Goal: Information Seeking & Learning: Learn about a topic

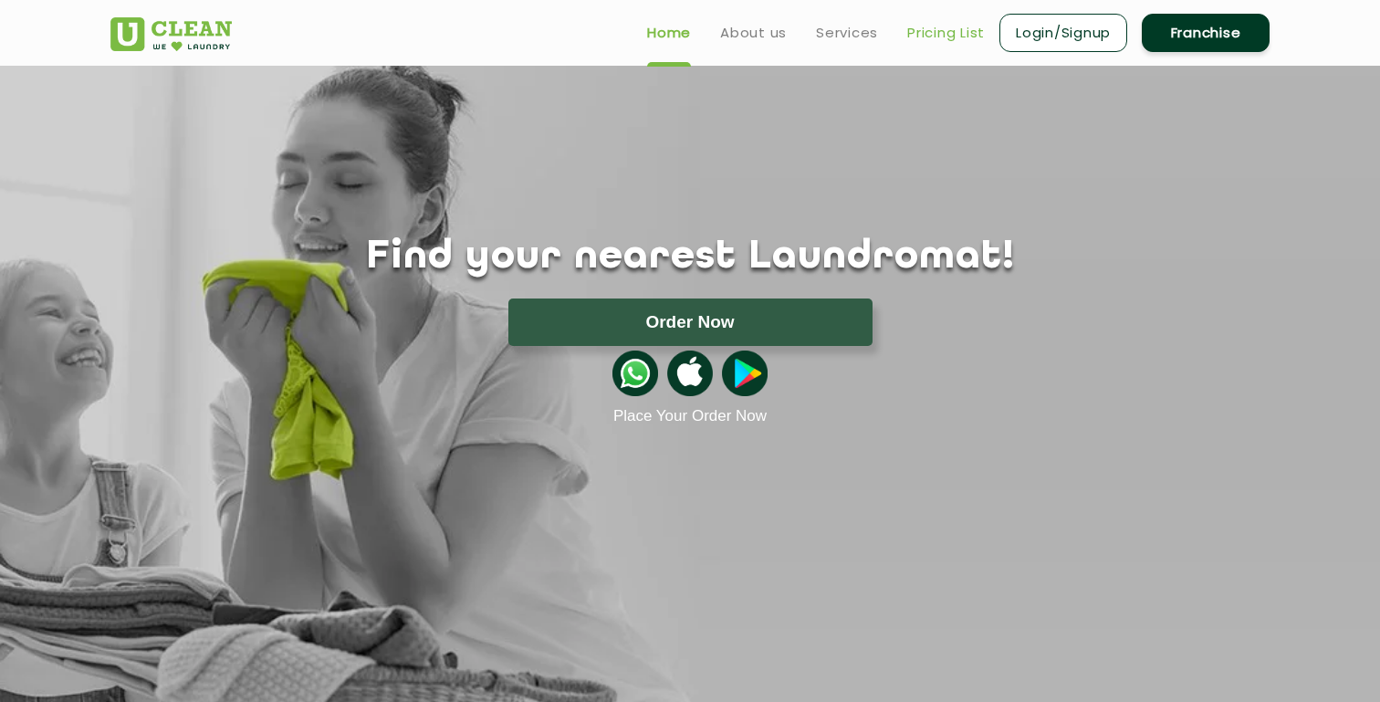
click at [929, 32] on link "Pricing List" at bounding box center [946, 33] width 78 height 22
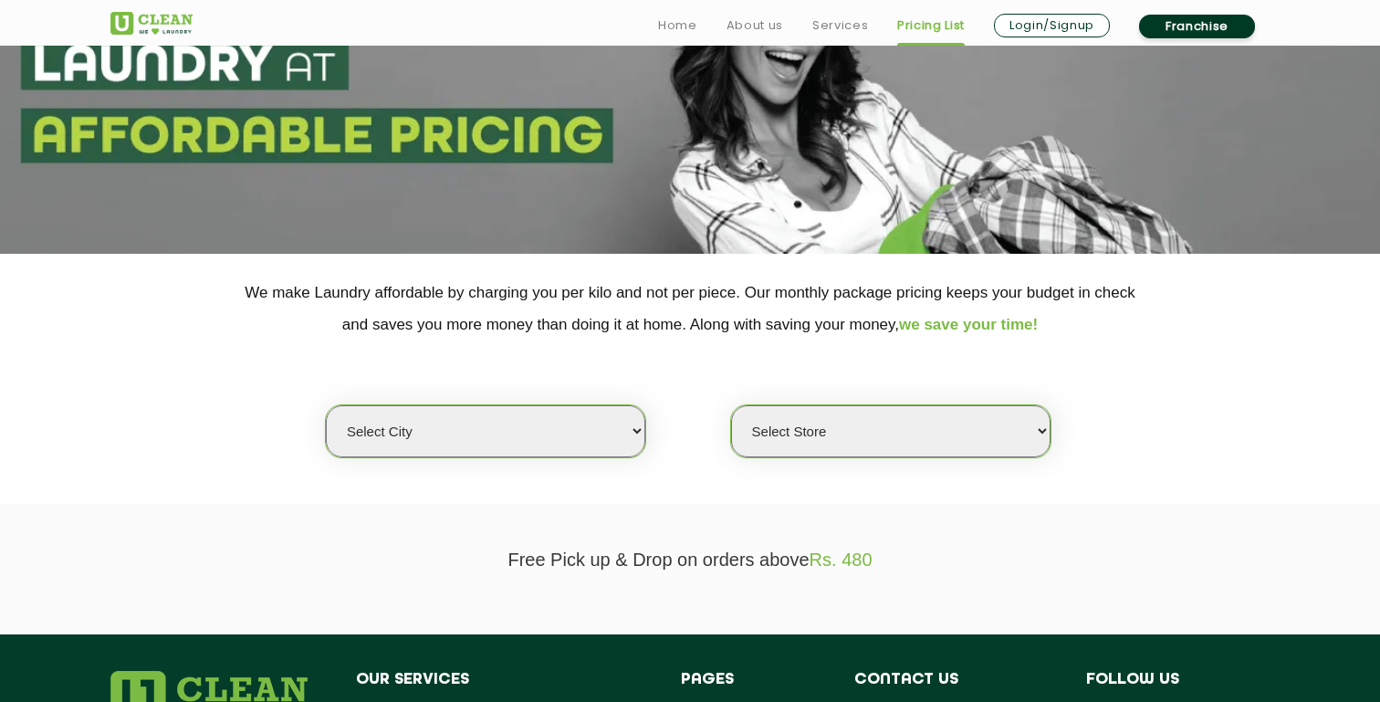
scroll to position [175, 0]
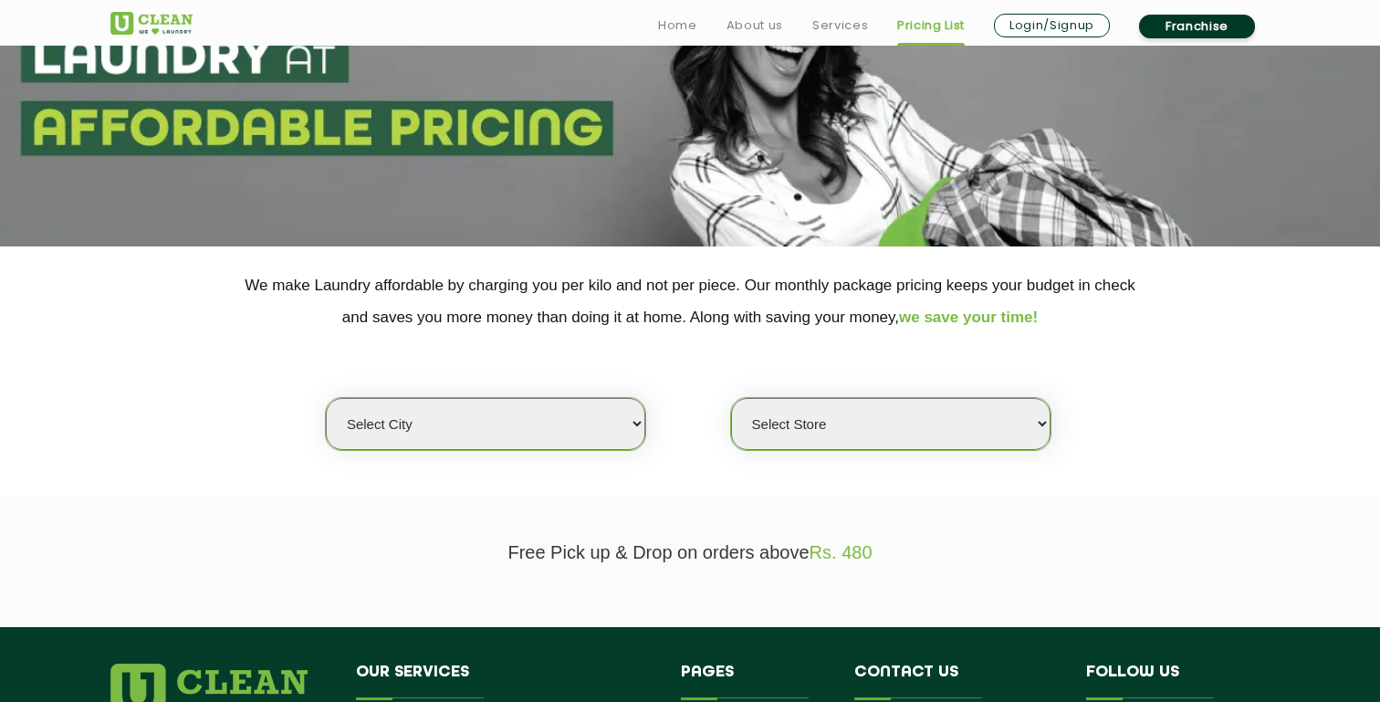
click at [566, 470] on section "We make Laundry affordable by charging you per kilo and not per piece. Our mont…" at bounding box center [690, 371] width 1380 height 250
click at [566, 384] on div "Select city [GEOGRAPHIC_DATA] [GEOGRAPHIC_DATA] [GEOGRAPHIC_DATA] [GEOGRAPHIC_D…" at bounding box center [690, 392] width 1187 height 118
click at [561, 433] on select "Select city [GEOGRAPHIC_DATA] [GEOGRAPHIC_DATA] [GEOGRAPHIC_DATA] [GEOGRAPHIC_D…" at bounding box center [486, 424] width 320 height 52
select select "1"
click at [326, 398] on select "Select city [GEOGRAPHIC_DATA] [GEOGRAPHIC_DATA] [GEOGRAPHIC_DATA] [GEOGRAPHIC_D…" at bounding box center [486, 424] width 320 height 52
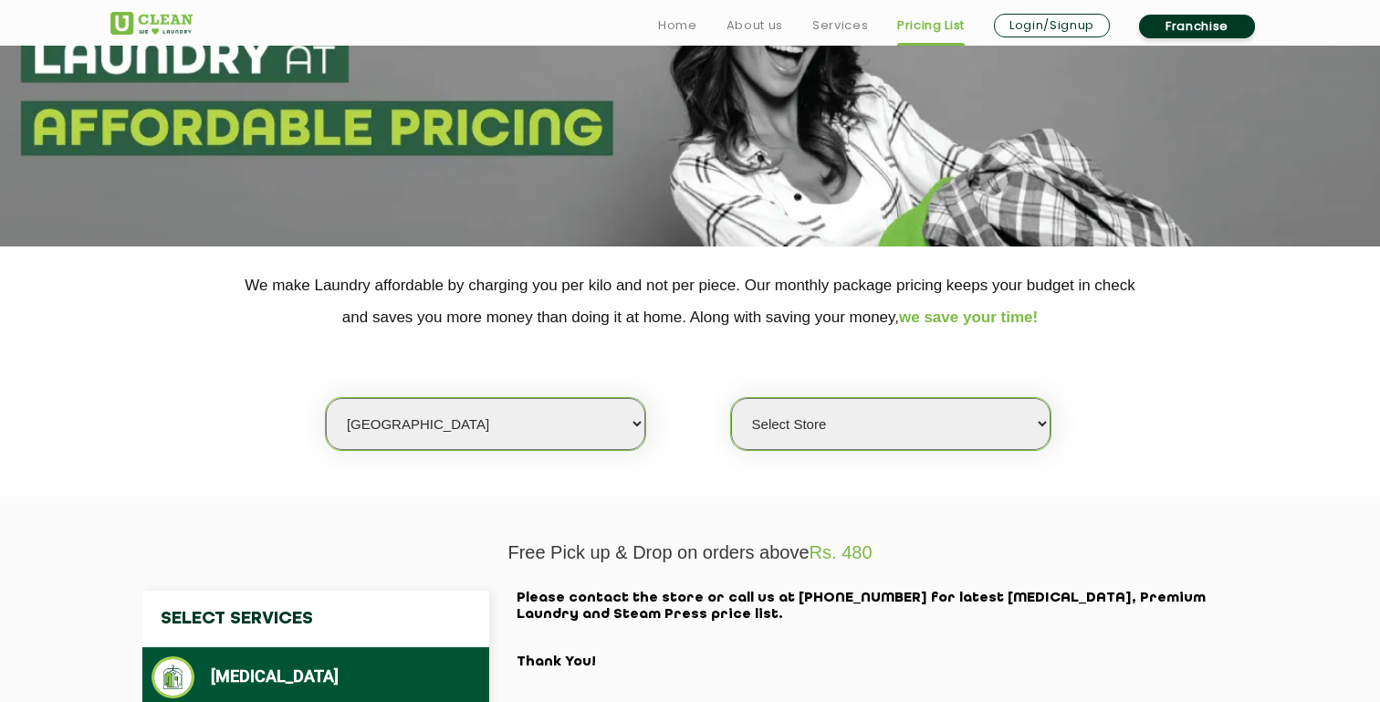
click at [927, 412] on select "Select Store [GEOGRAPHIC_DATA] [GEOGRAPHIC_DATA] 2 [GEOGRAPHIC_DATA] [PERSON_NA…" at bounding box center [891, 424] width 320 height 52
click at [731, 398] on select "Select Store [GEOGRAPHIC_DATA] [GEOGRAPHIC_DATA] 2 [GEOGRAPHIC_DATA] [PERSON_NA…" at bounding box center [891, 424] width 320 height 52
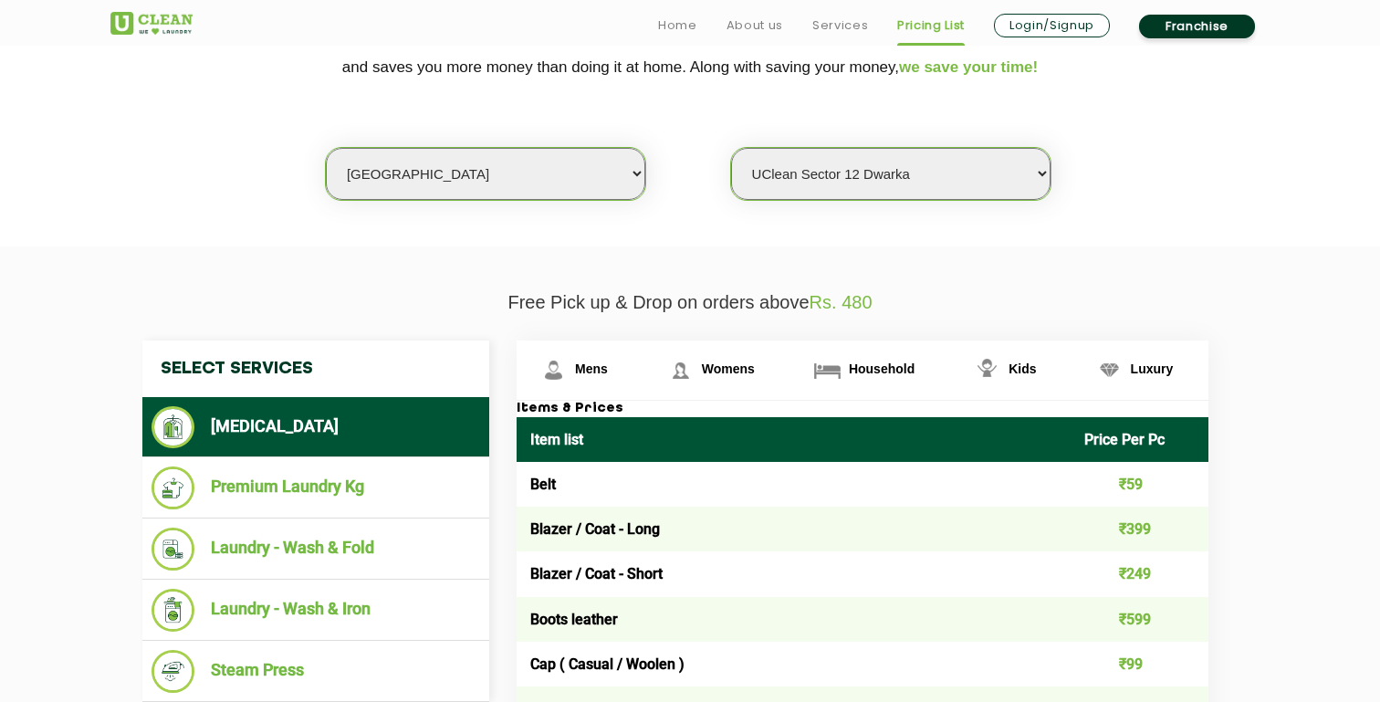
scroll to position [444, 0]
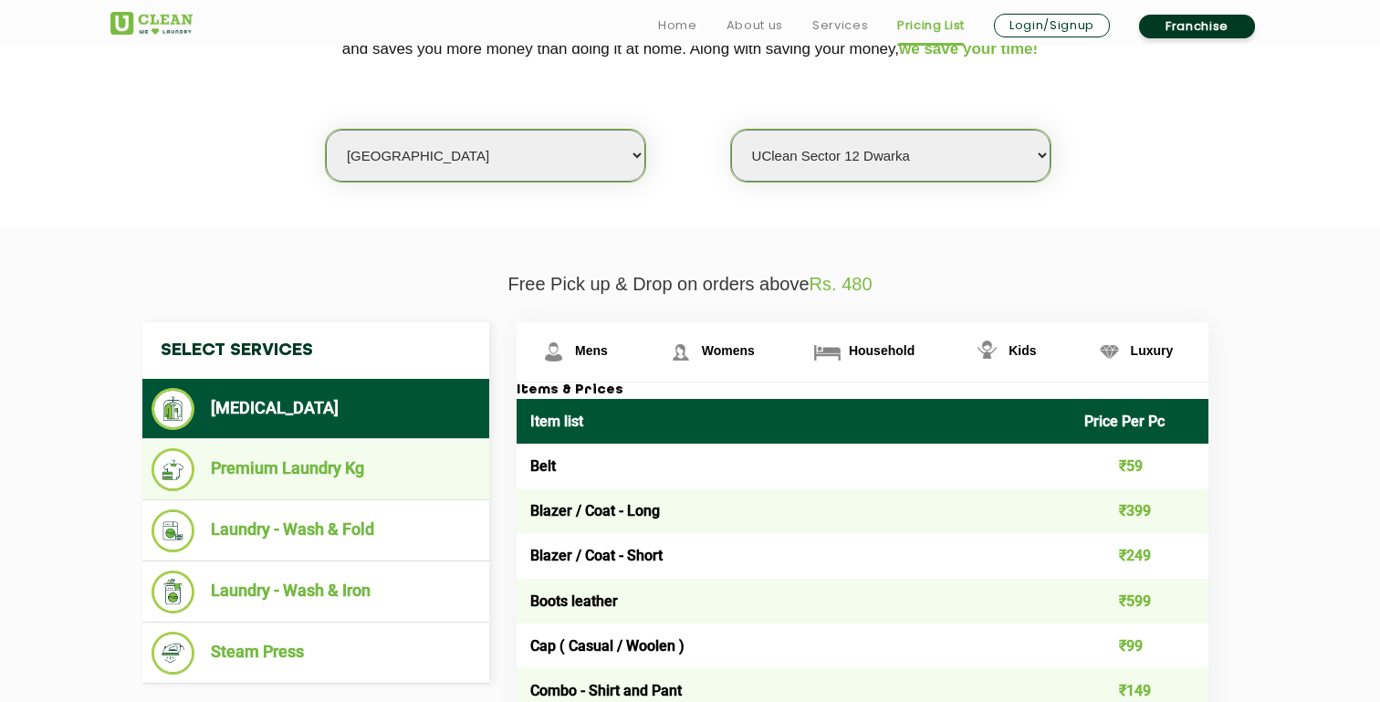
click at [303, 454] on li "Premium Laundry Kg" at bounding box center [316, 469] width 329 height 43
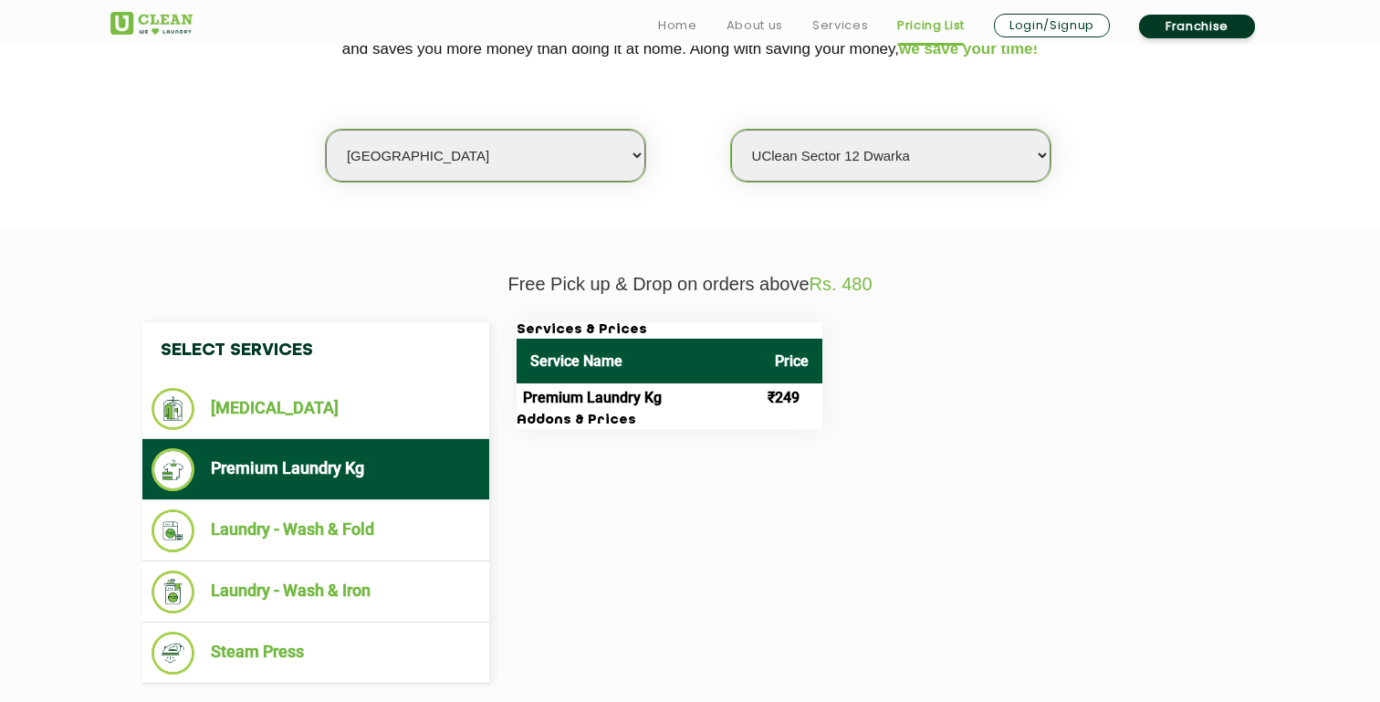
scroll to position [501, 0]
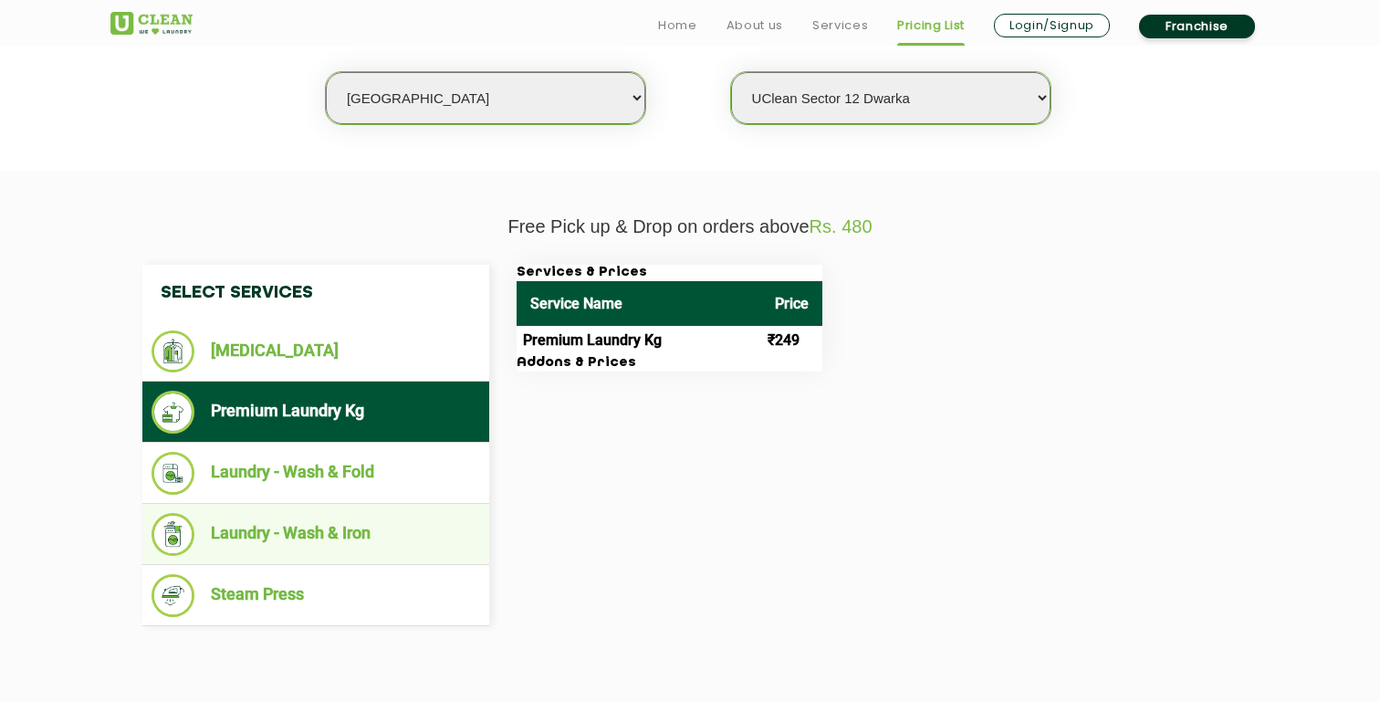
click at [326, 538] on li "Laundry - Wash & Iron" at bounding box center [316, 534] width 329 height 43
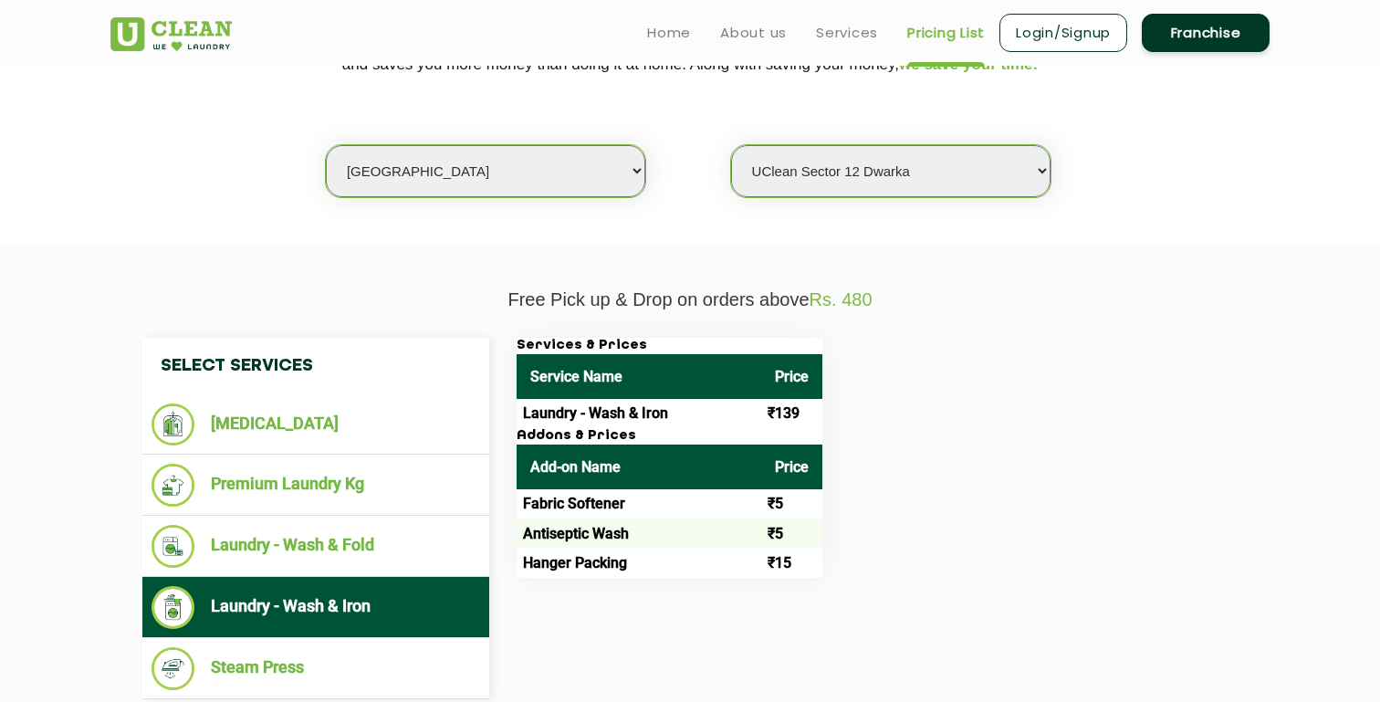
scroll to position [424, 0]
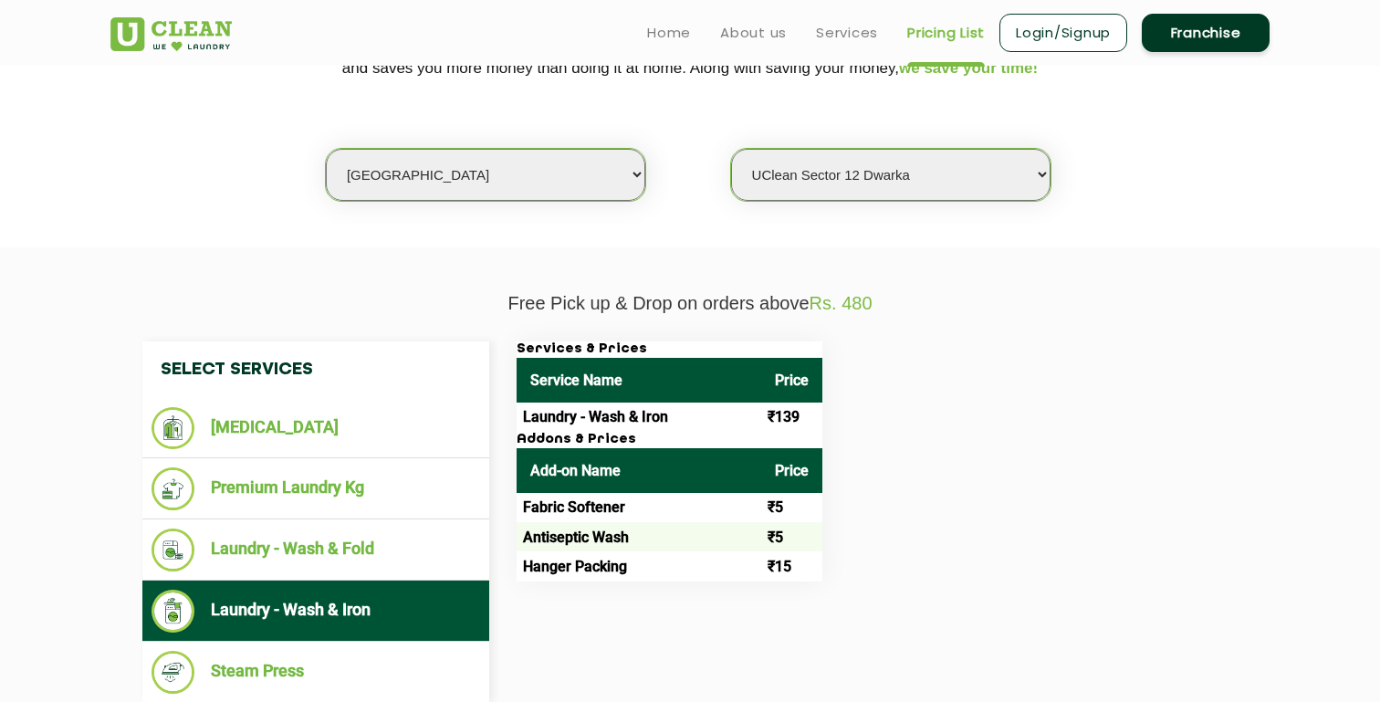
click at [858, 181] on select "Select Store [GEOGRAPHIC_DATA] [GEOGRAPHIC_DATA] 2 [GEOGRAPHIC_DATA] [PERSON_NA…" at bounding box center [891, 175] width 320 height 52
click at [731, 149] on select "Select Store [GEOGRAPHIC_DATA] [GEOGRAPHIC_DATA] 2 [GEOGRAPHIC_DATA] [PERSON_NA…" at bounding box center [891, 175] width 320 height 52
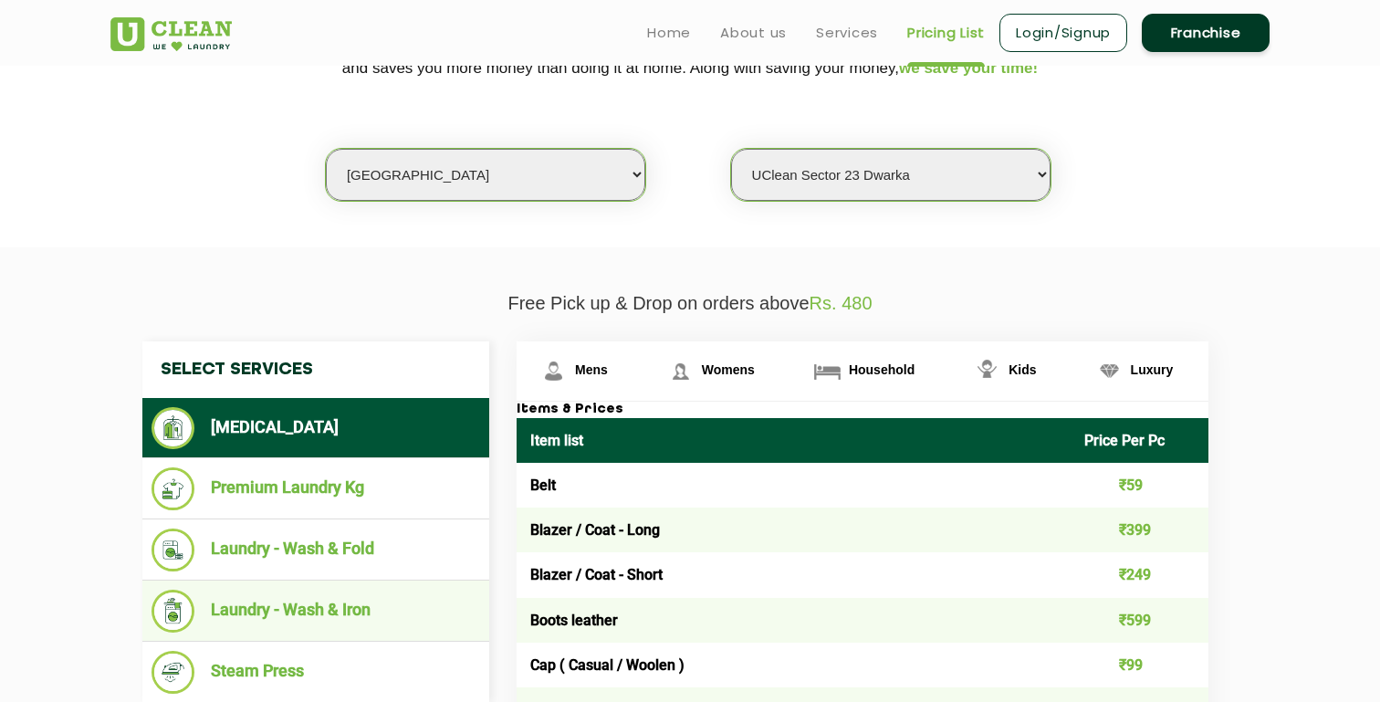
click at [255, 622] on li "Laundry - Wash & Iron" at bounding box center [316, 611] width 329 height 43
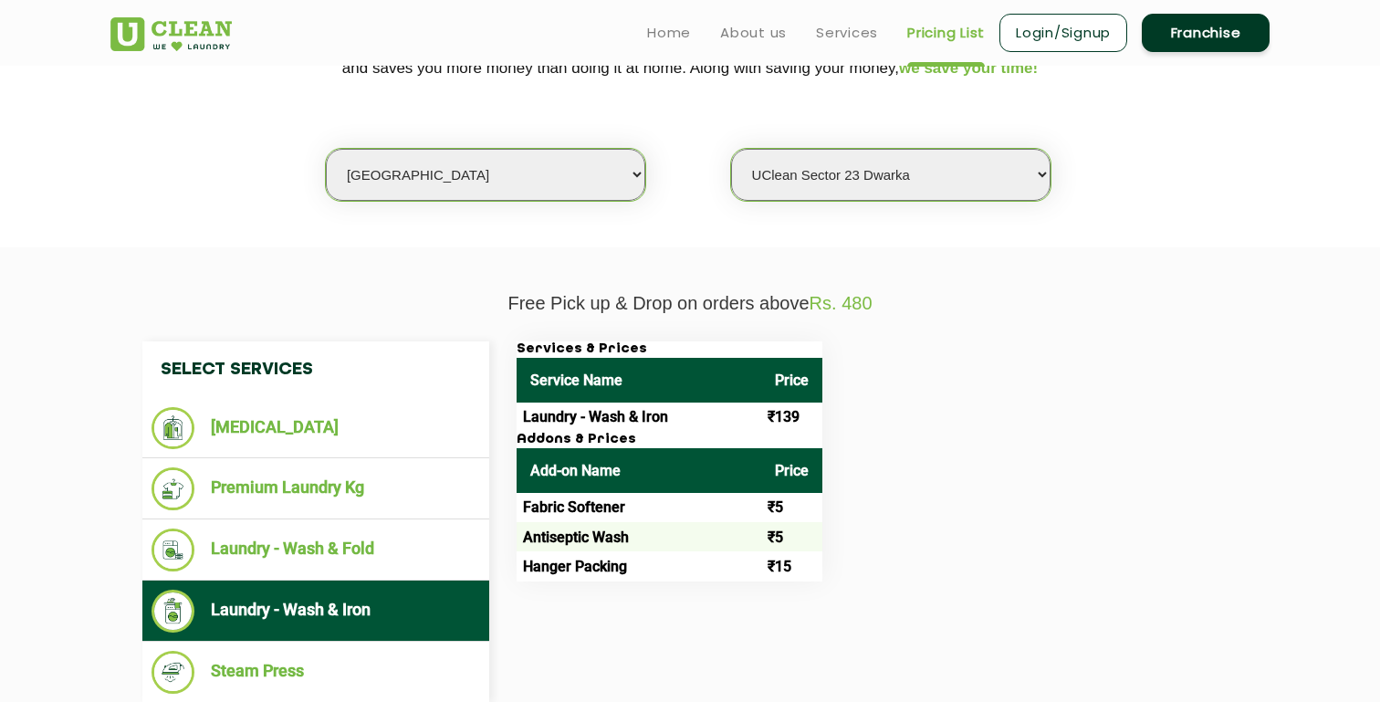
click at [938, 182] on select "Select Store [GEOGRAPHIC_DATA] [GEOGRAPHIC_DATA] 2 [GEOGRAPHIC_DATA] [PERSON_NA…" at bounding box center [891, 175] width 320 height 52
select select "608"
click at [731, 149] on select "Select Store [GEOGRAPHIC_DATA] [GEOGRAPHIC_DATA] 2 [GEOGRAPHIC_DATA] [PERSON_NA…" at bounding box center [891, 175] width 320 height 52
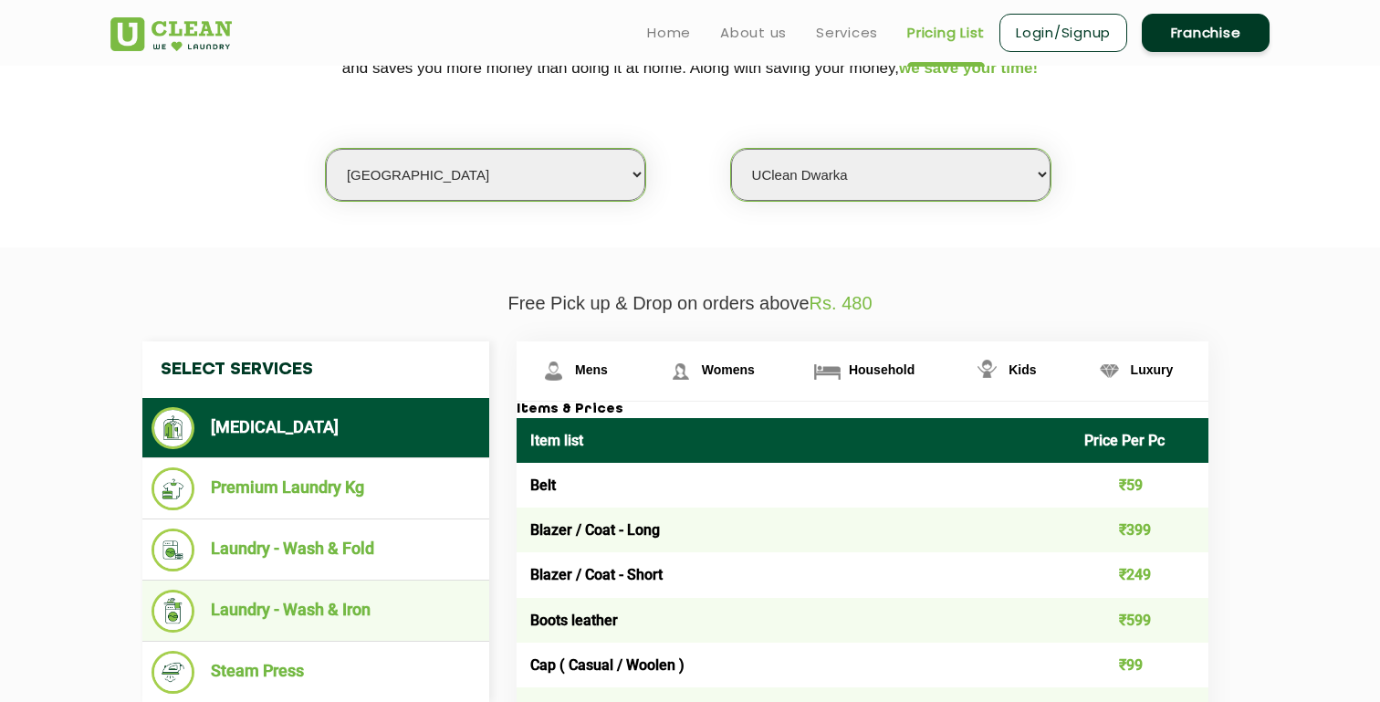
click at [378, 622] on li "Laundry - Wash & Iron" at bounding box center [316, 611] width 329 height 43
